Goal: Task Accomplishment & Management: Complete application form

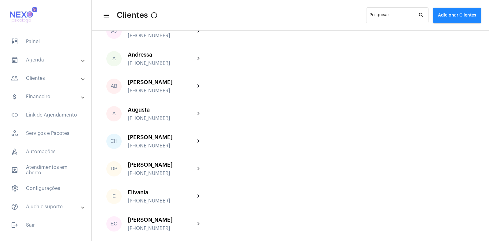
scroll to position [110, 0]
click at [456, 18] on button "Adicionar Clientes" at bounding box center [457, 15] width 48 height 15
click at [458, 32] on span "add Novo Cliente" at bounding box center [455, 32] width 35 height 11
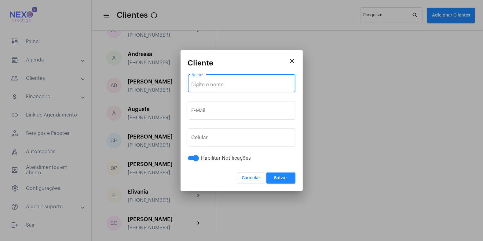
click at [238, 86] on input "Nome *" at bounding box center [242, 84] width 100 height 5
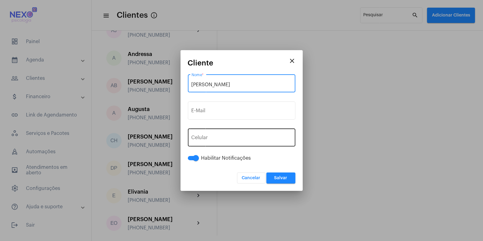
type input "[PERSON_NAME]"
click at [227, 140] on input "tel" at bounding box center [242, 138] width 100 height 5
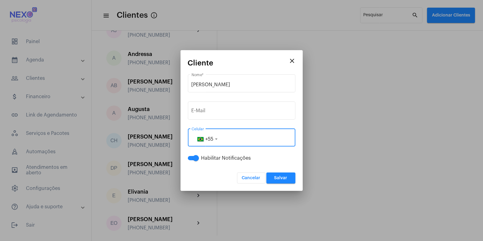
paste input "[PHONE_NUMBER]"
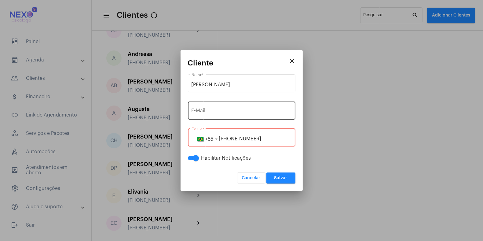
type input "[PHONE_NUMBER]"
click at [230, 111] on input "E-Mail" at bounding box center [242, 111] width 100 height 5
click at [213, 113] on input "E-Mail" at bounding box center [242, 111] width 100 height 5
paste input "[EMAIL_ADDRESS][DOMAIN_NAME]"
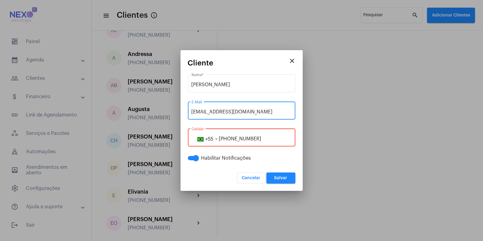
type input "[EMAIL_ADDRESS][DOMAIN_NAME]"
click at [279, 178] on span "Salvar" at bounding box center [280, 178] width 13 height 4
click at [228, 139] on input "[PHONE_NUMBER]" at bounding box center [242, 138] width 100 height 5
click at [277, 175] on button "Salvar" at bounding box center [280, 177] width 29 height 11
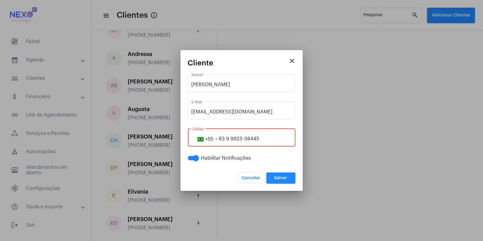
click at [230, 139] on input "63 9 9923-38445" at bounding box center [242, 138] width 100 height 5
click at [281, 179] on span "Salvar" at bounding box center [280, 178] width 13 height 4
click at [225, 138] on input "63 99923-38445" at bounding box center [242, 138] width 100 height 5
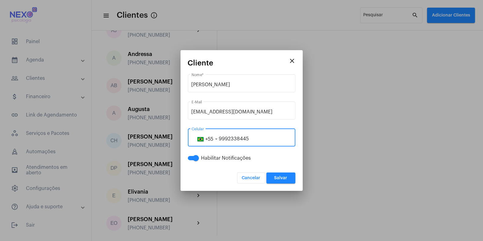
click at [221, 138] on input "9992338445" at bounding box center [242, 138] width 100 height 5
drag, startPoint x: 219, startPoint y: 137, endPoint x: 258, endPoint y: 137, distance: 38.5
click at [258, 137] on input "9 992338445" at bounding box center [242, 138] width 100 height 5
paste input "63"
click at [224, 139] on input "63992338445" at bounding box center [242, 138] width 100 height 5
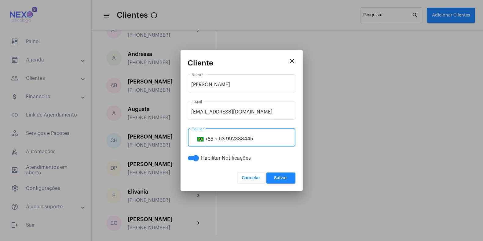
type input "63 992338445"
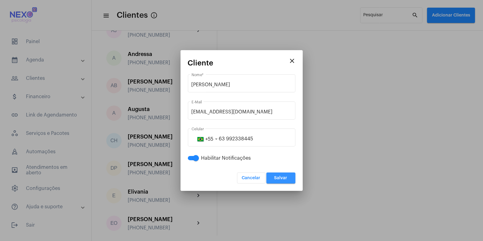
click at [279, 178] on span "Salvar" at bounding box center [280, 178] width 13 height 4
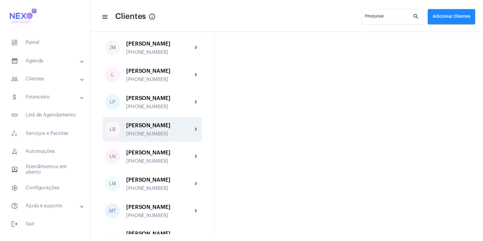
scroll to position [528, 0]
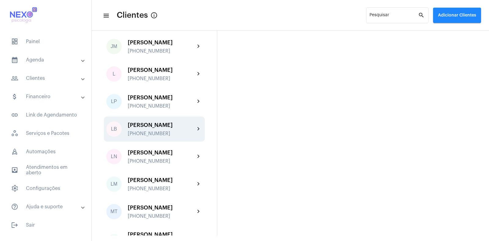
click at [145, 122] on div "[PERSON_NAME] [PHONE_NUMBER]" at bounding box center [161, 129] width 67 height 14
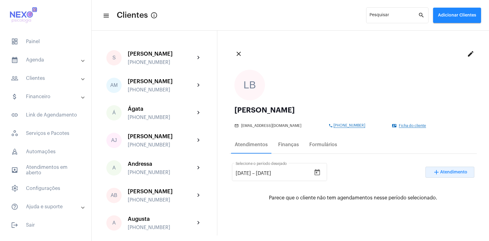
click at [446, 172] on span "Atendimento" at bounding box center [453, 172] width 27 height 4
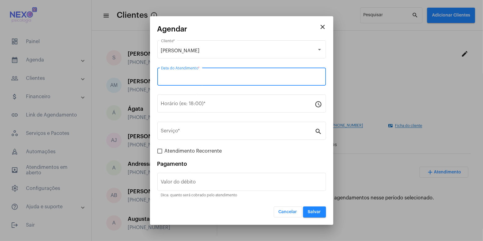
click at [218, 76] on input "Data do Atendimento *" at bounding box center [241, 77] width 161 height 5
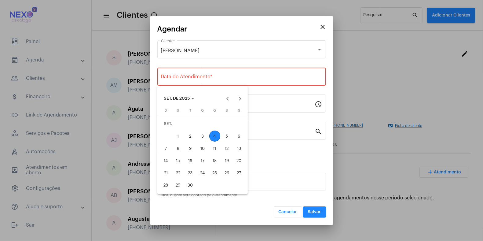
click at [216, 134] on div "4" at bounding box center [214, 135] width 11 height 11
type input "[DATE]"
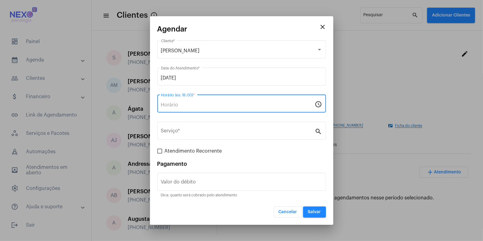
click at [199, 106] on input "Horário (ex: 18:00) *" at bounding box center [238, 104] width 154 height 5
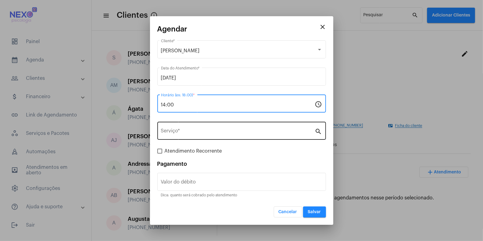
type input "14:00"
click at [191, 133] on input "Serviço *" at bounding box center [238, 131] width 154 height 5
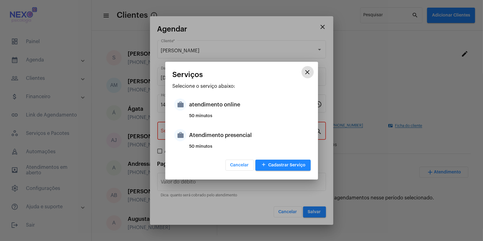
click at [191, 133] on div "Atendimento presencial" at bounding box center [249, 135] width 120 height 18
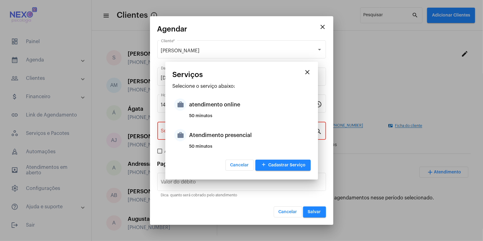
type input "Atendimento presencial"
type input "R$ 150"
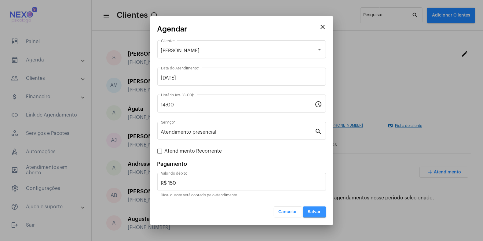
click at [311, 213] on span "Salvar" at bounding box center [314, 212] width 13 height 4
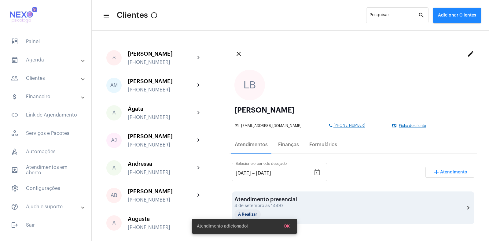
click at [285, 199] on div "Atendimento presencial" at bounding box center [265, 199] width 63 height 6
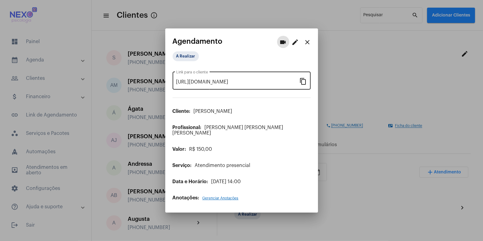
click at [303, 85] on mat-icon "content_copy" at bounding box center [303, 80] width 7 height 7
click at [309, 44] on mat-icon "close" at bounding box center [307, 41] width 7 height 7
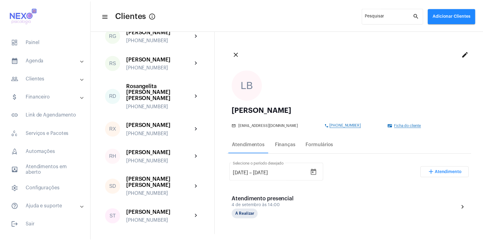
scroll to position [907, 0]
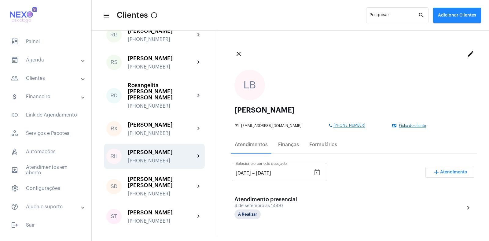
click at [158, 149] on div "[PERSON_NAME]" at bounding box center [161, 152] width 67 height 6
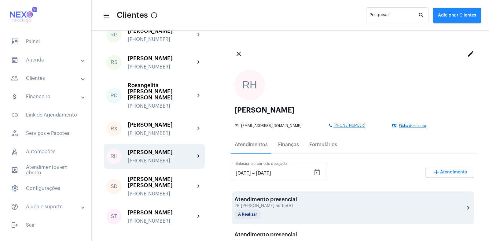
click at [273, 207] on div "26 [PERSON_NAME] às 15:00" at bounding box center [265, 205] width 63 height 5
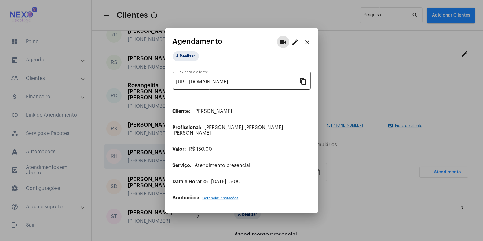
click at [260, 85] on input "[URL][DOMAIN_NAME]" at bounding box center [237, 81] width 123 height 5
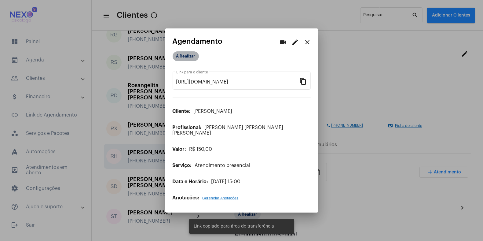
click at [186, 60] on mat-chip "A Realizar" at bounding box center [186, 56] width 26 height 10
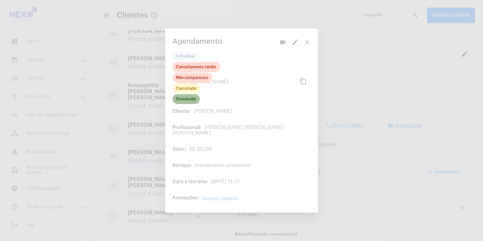
click at [183, 100] on mat-chip "Concluído" at bounding box center [186, 99] width 27 height 10
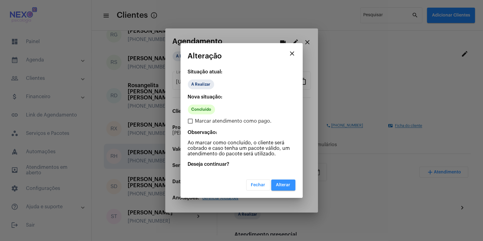
click at [283, 185] on span "Alterar" at bounding box center [283, 185] width 14 height 4
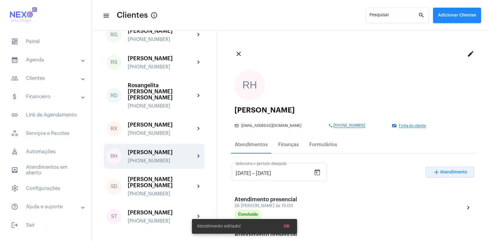
click at [447, 171] on span "Atendimento" at bounding box center [453, 172] width 27 height 4
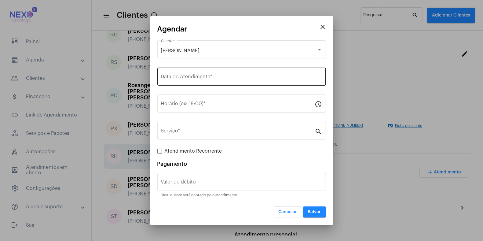
click at [175, 77] on input "Data do Atendimento *" at bounding box center [241, 77] width 161 height 5
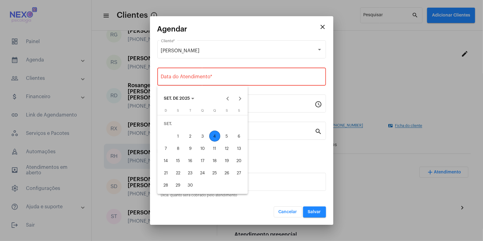
click at [214, 134] on div "4" at bounding box center [214, 135] width 11 height 11
type input "[DATE]"
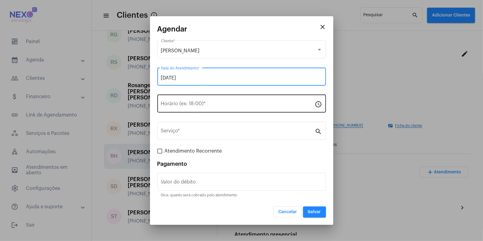
click at [199, 105] on input "Horário (ex: 18:00) *" at bounding box center [238, 104] width 154 height 5
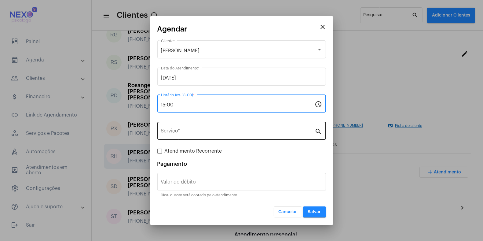
type input "15:00"
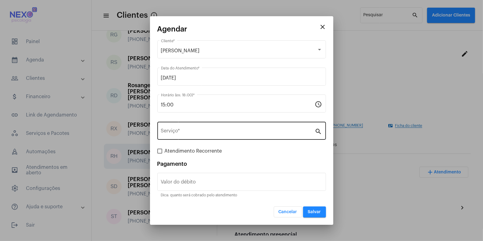
click at [199, 129] on div "Serviço *" at bounding box center [238, 129] width 154 height 19
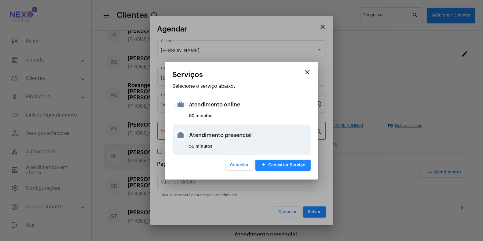
click at [199, 131] on div "Atendimento presencial" at bounding box center [249, 135] width 120 height 18
type input "Atendimento presencial"
type input "R$ 150"
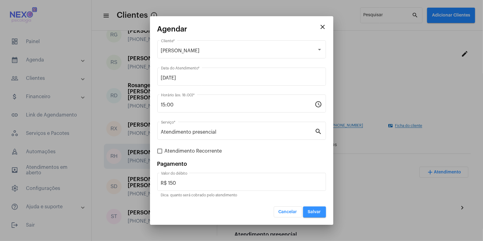
click at [320, 213] on span "Salvar" at bounding box center [314, 212] width 13 height 4
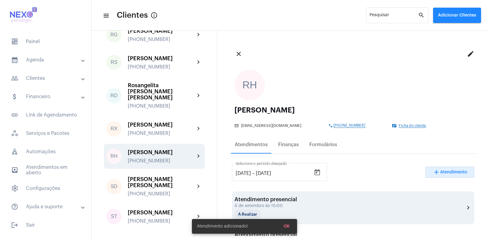
click at [311, 202] on div "Atendimento presencial 4 de setembro às 15:00 A Realizar chevron_right" at bounding box center [352, 207] width 237 height 23
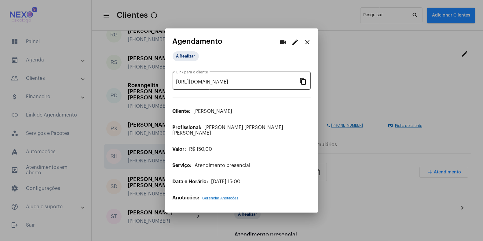
click at [303, 85] on mat-icon "content_copy" at bounding box center [303, 80] width 7 height 7
click at [303, 84] on mat-icon "content_copy" at bounding box center [303, 80] width 7 height 7
click at [360, 199] on div at bounding box center [241, 120] width 483 height 241
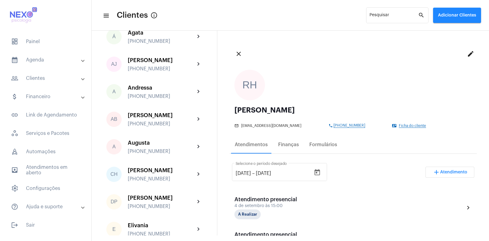
scroll to position [76, 0]
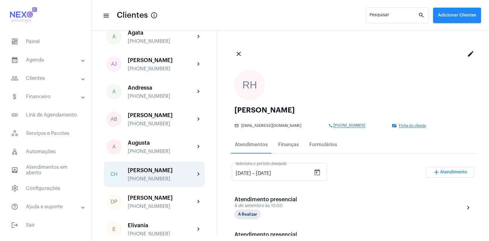
click at [135, 173] on div "[PERSON_NAME]" at bounding box center [161, 170] width 67 height 6
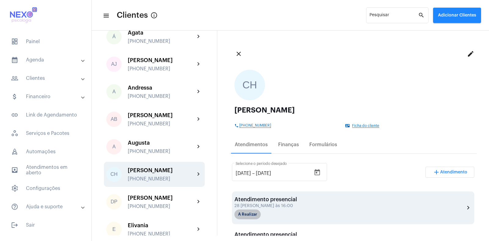
click at [251, 215] on mat-chip "A Realizar" at bounding box center [247, 214] width 26 height 10
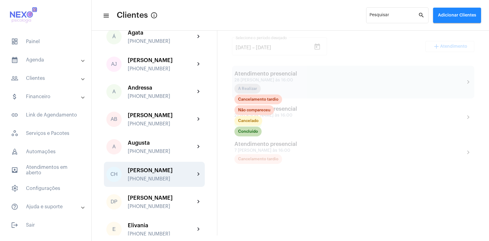
scroll to position [126, 0]
click at [244, 131] on mat-chip "Concluído" at bounding box center [247, 131] width 27 height 10
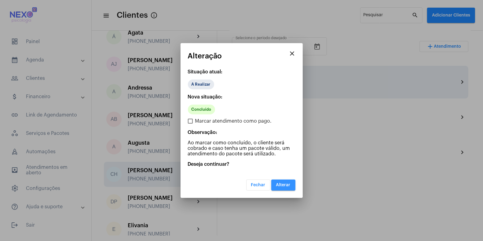
click at [287, 185] on span "Alterar" at bounding box center [283, 185] width 14 height 4
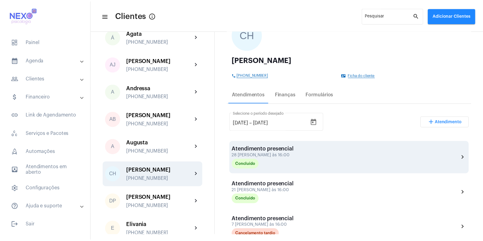
scroll to position [50, 0]
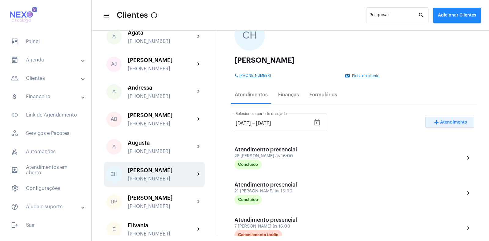
click at [443, 122] on span "Atendimento" at bounding box center [453, 122] width 27 height 4
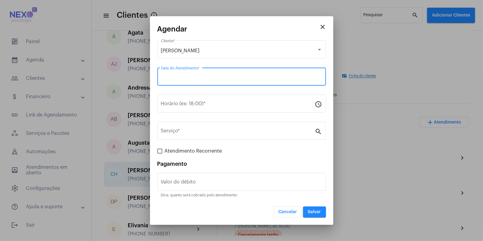
click at [184, 77] on input "Data do Atendimento *" at bounding box center [241, 77] width 161 height 5
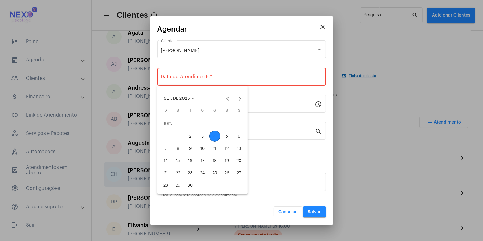
click at [214, 137] on div "4" at bounding box center [214, 135] width 11 height 11
type input "[DATE]"
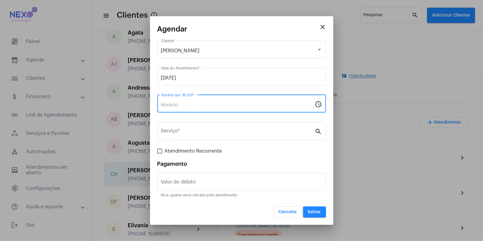
click at [201, 105] on input "Horário (ex: 18:00) *" at bounding box center [238, 104] width 154 height 5
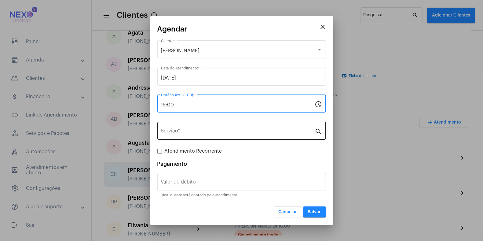
type input "16:00"
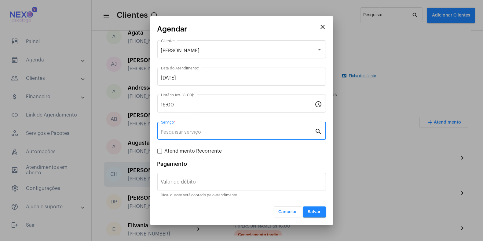
click at [192, 132] on input "Serviço *" at bounding box center [238, 131] width 154 height 5
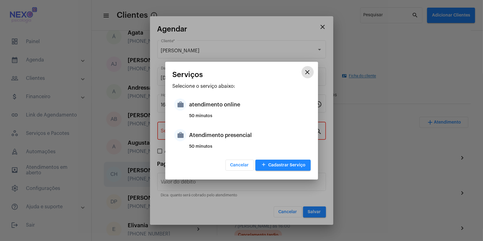
click at [192, 132] on div "Atendimento presencial" at bounding box center [249, 135] width 120 height 18
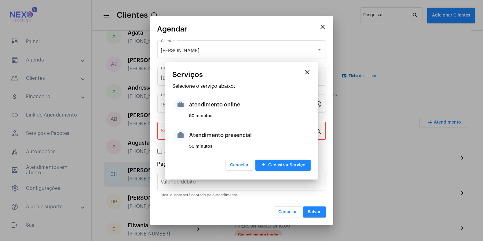
type input "Atendimento presencial"
type input "R$ 150"
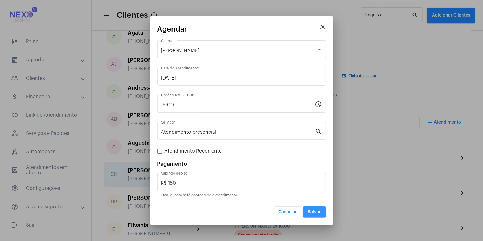
click at [316, 214] on button "Salvar" at bounding box center [314, 211] width 23 height 11
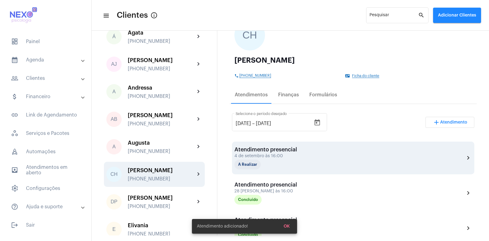
click at [256, 154] on div "4 de setembro às 16:00" at bounding box center [265, 156] width 63 height 5
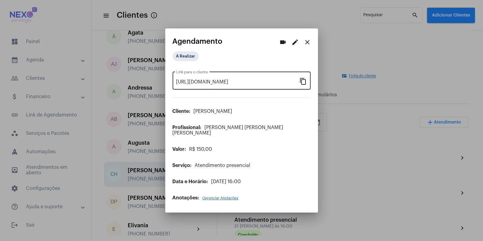
click at [303, 85] on mat-icon "content_copy" at bounding box center [303, 80] width 7 height 7
click at [307, 46] on mat-icon "close" at bounding box center [307, 41] width 7 height 7
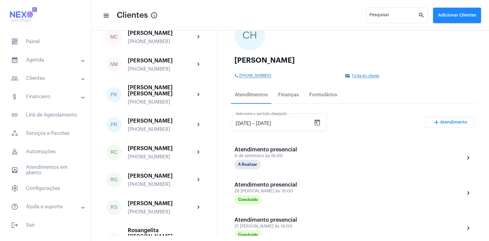
scroll to position [763, 0]
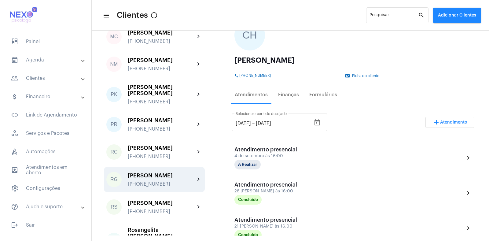
click at [153, 172] on div "[PERSON_NAME] [PHONE_NUMBER]" at bounding box center [161, 179] width 67 height 14
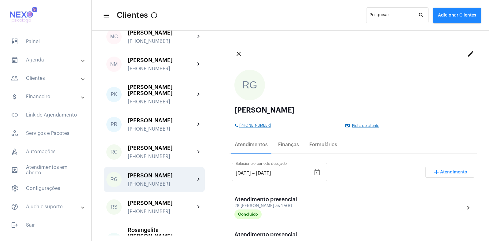
click at [446, 172] on span "Atendimento" at bounding box center [453, 172] width 27 height 4
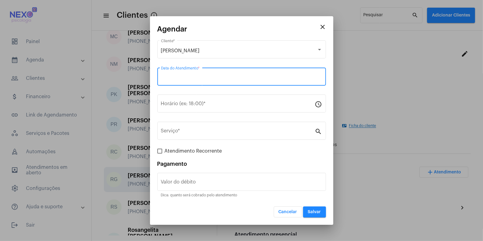
click at [185, 80] on input "Data do Atendimento *" at bounding box center [241, 77] width 161 height 5
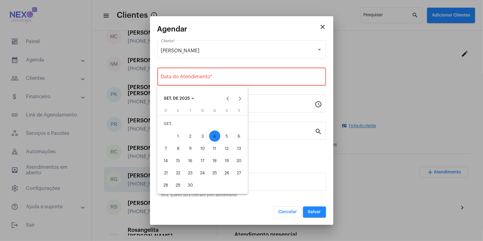
click at [214, 134] on div "4" at bounding box center [214, 135] width 11 height 11
type input "[DATE]"
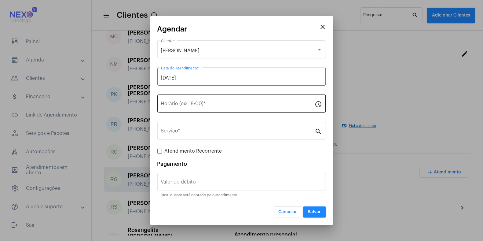
click at [197, 105] on input "Horário (ex: 18:00) *" at bounding box center [238, 104] width 154 height 5
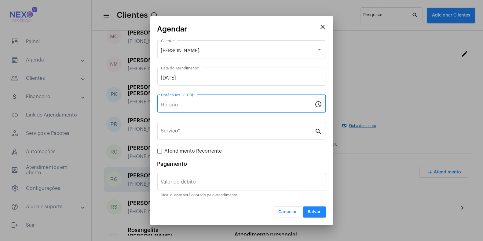
click at [197, 105] on input "Horário (ex: 18:00) *" at bounding box center [238, 104] width 154 height 5
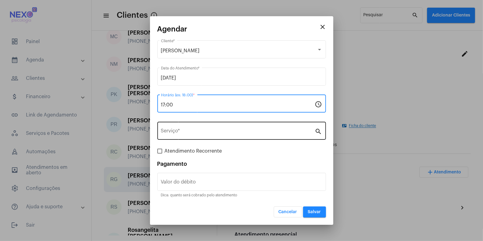
type input "17:00"
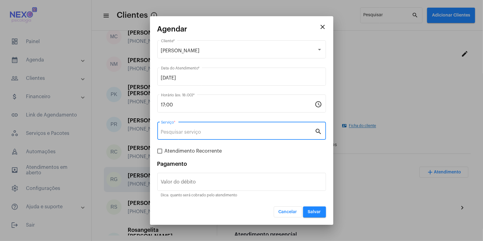
click at [191, 131] on input "Serviço *" at bounding box center [238, 131] width 154 height 5
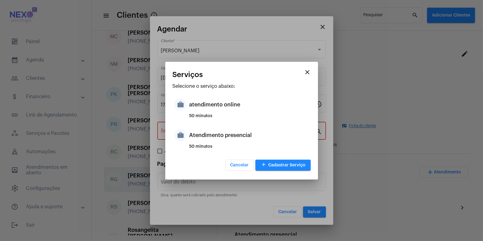
click at [191, 131] on div "Atendimento presencial" at bounding box center [249, 135] width 120 height 18
type input "Atendimento presencial"
type input "R$ 150"
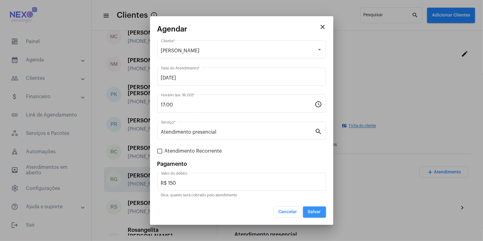
click at [316, 211] on span "Salvar" at bounding box center [314, 212] width 13 height 4
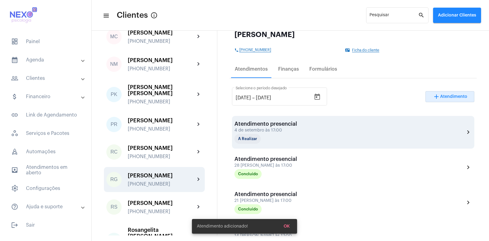
click at [281, 125] on div "Atendimento presencial" at bounding box center [265, 124] width 63 height 6
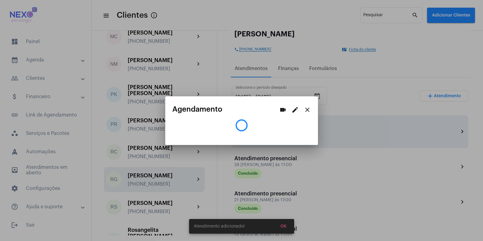
scroll to position [76, 0]
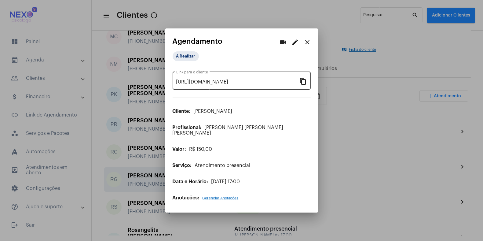
click at [302, 84] on mat-icon "content_copy" at bounding box center [303, 80] width 7 height 7
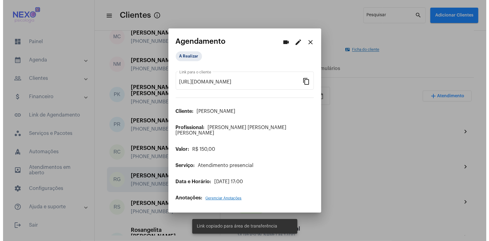
scroll to position [0, 0]
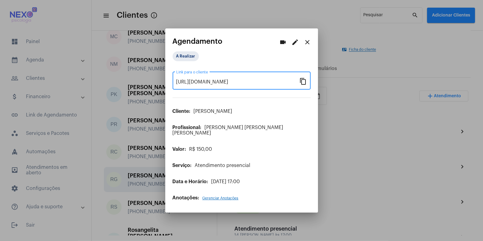
click at [356, 143] on div at bounding box center [241, 120] width 483 height 241
